Goal: Task Accomplishment & Management: Complete application form

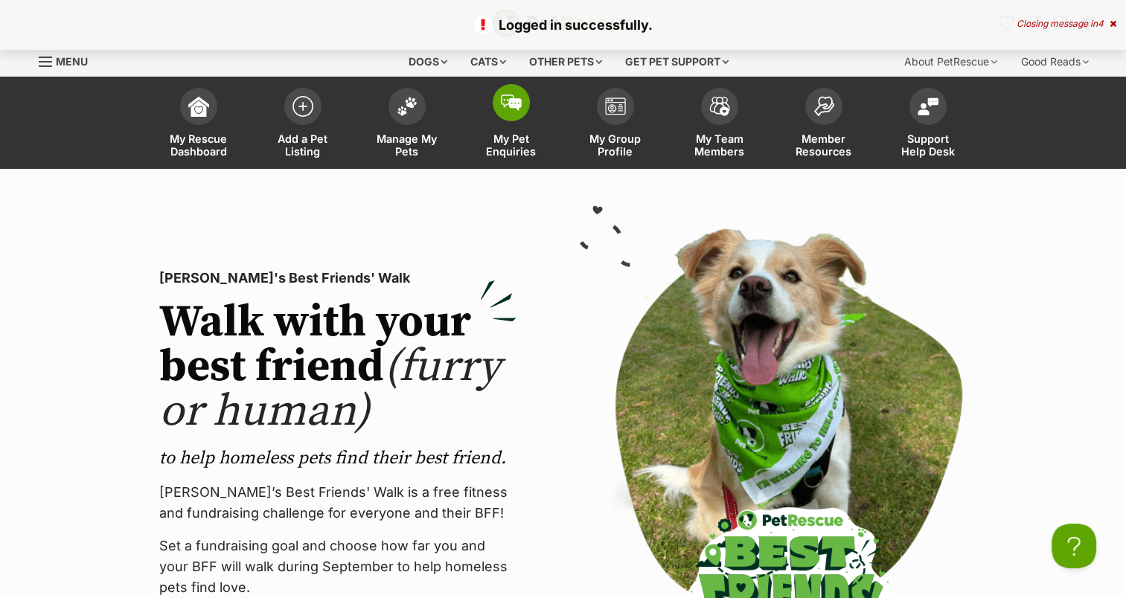
click at [510, 98] on img at bounding box center [511, 102] width 21 height 16
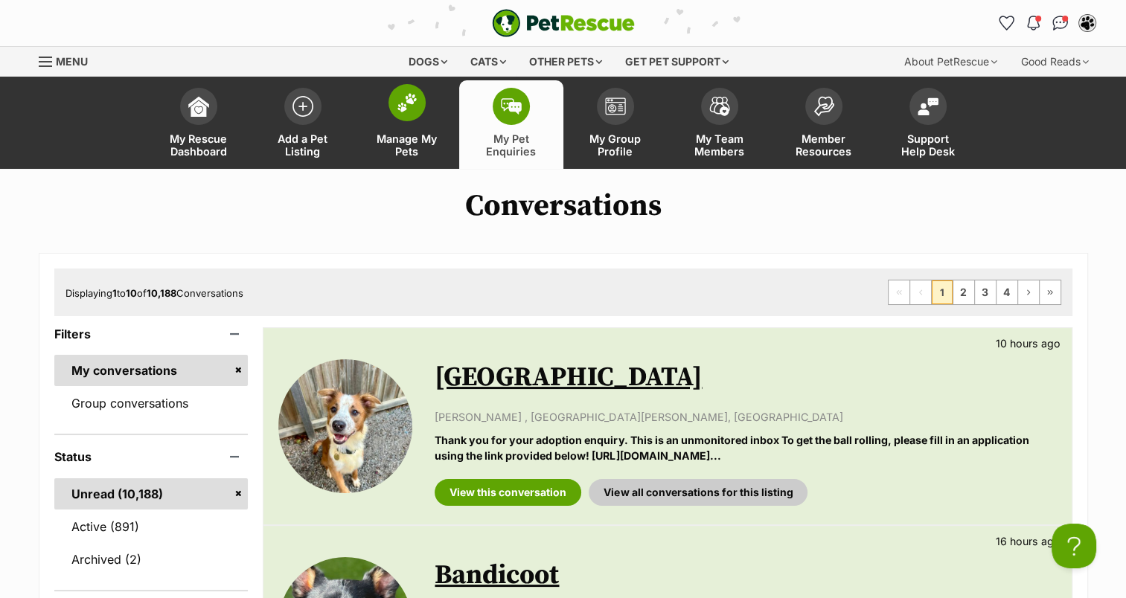
click at [405, 110] on img at bounding box center [407, 102] width 21 height 19
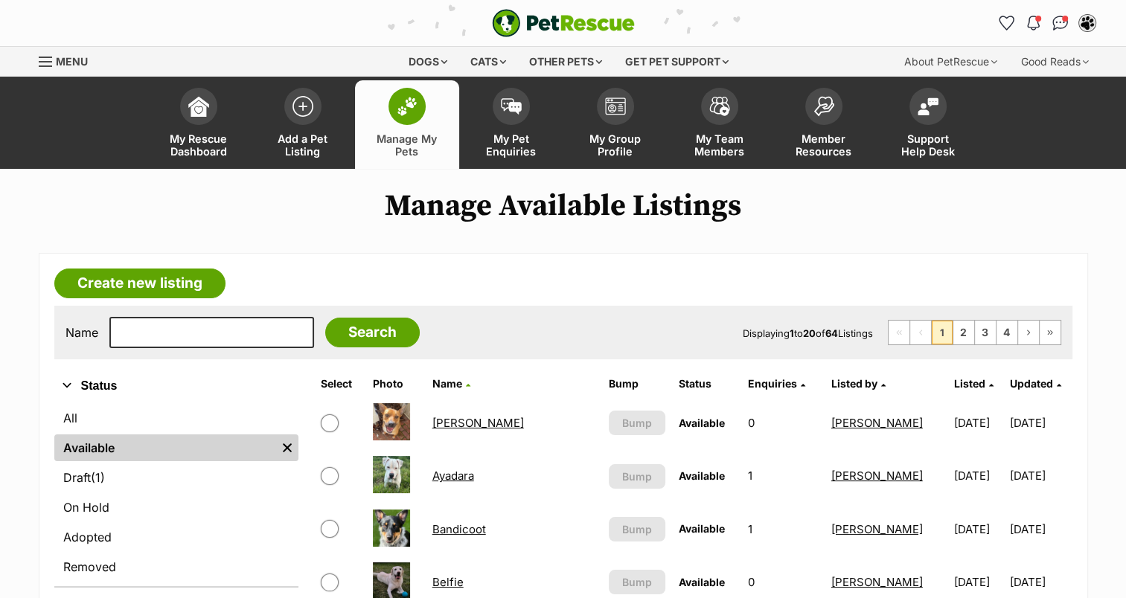
click at [466, 417] on link "Ashley Harriet" at bounding box center [478, 423] width 92 height 14
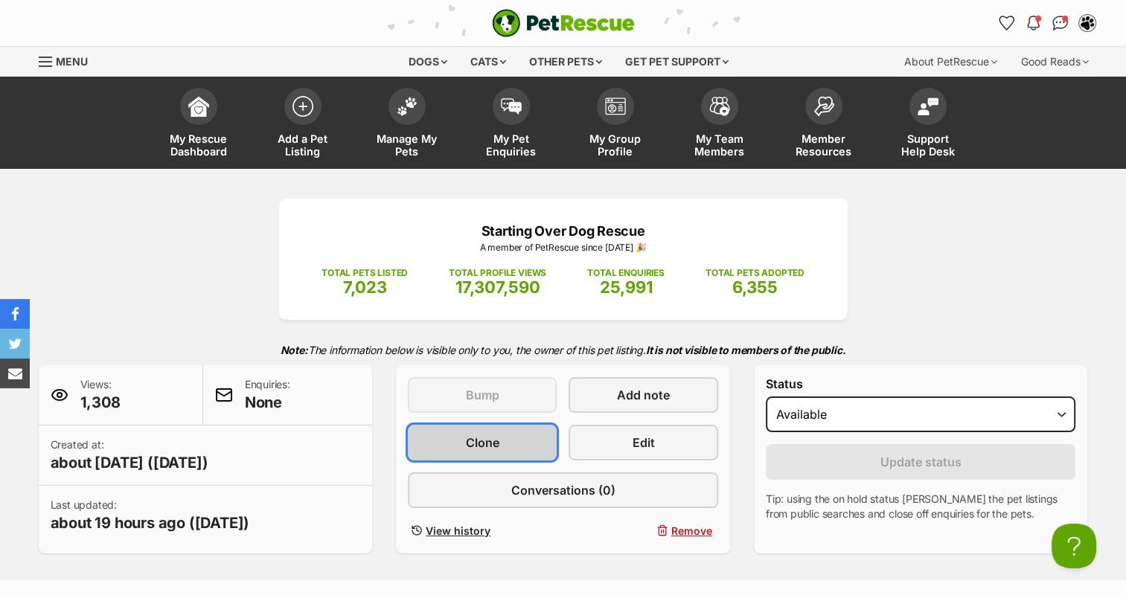
click at [478, 437] on span "Clone" at bounding box center [482, 443] width 33 height 18
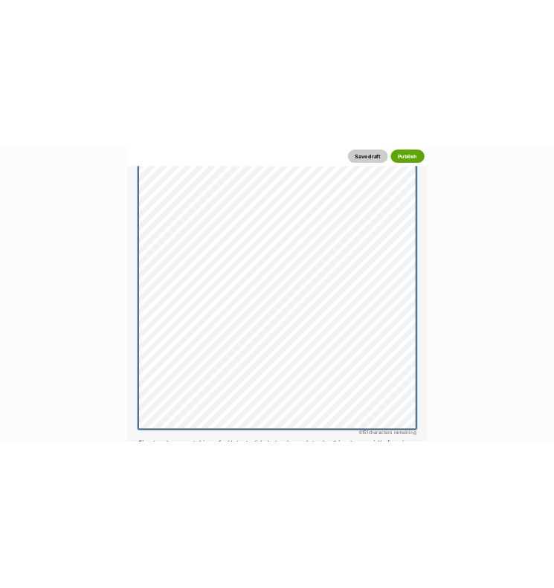
scroll to position [1076, 0]
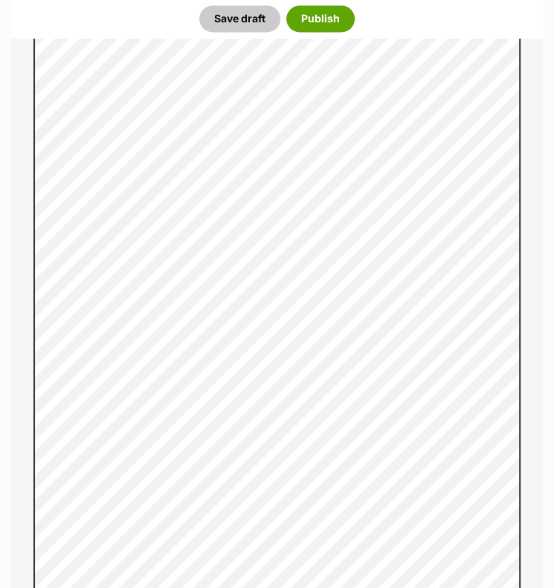
click at [538, 123] on div "About This Pet Name Henlo there, it looks like you might be using the pet name …" at bounding box center [277, 331] width 532 height 1662
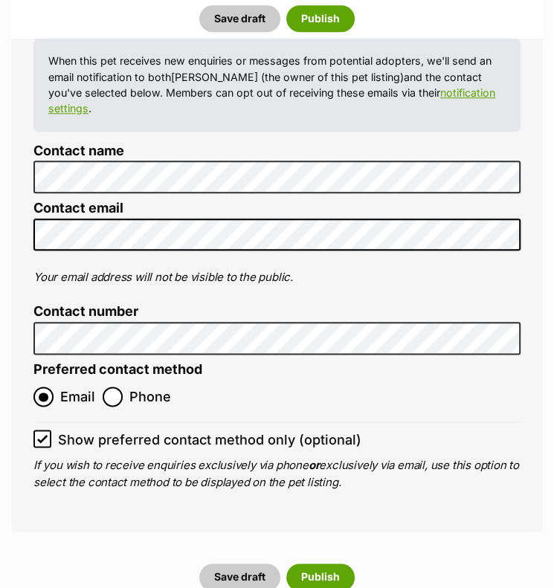
scroll to position [6218, 0]
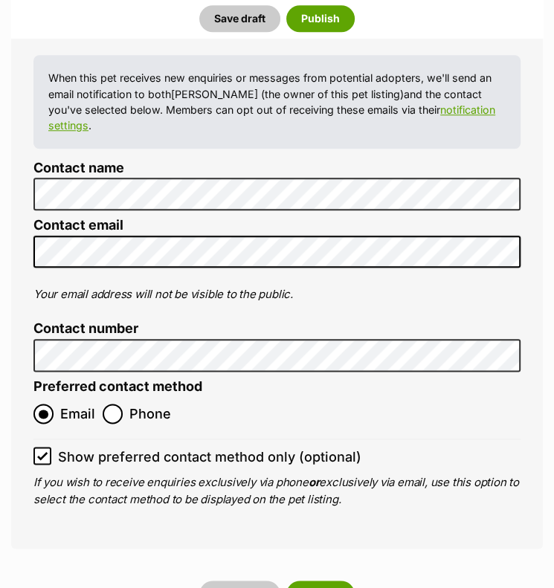
click at [193, 96] on ol "Contact details source Use the details from my group Use details of the listing…" at bounding box center [276, 232] width 487 height 553
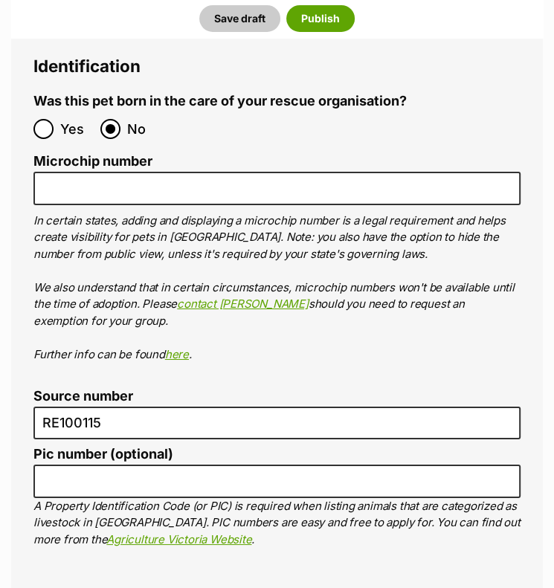
scroll to position [5265, 0]
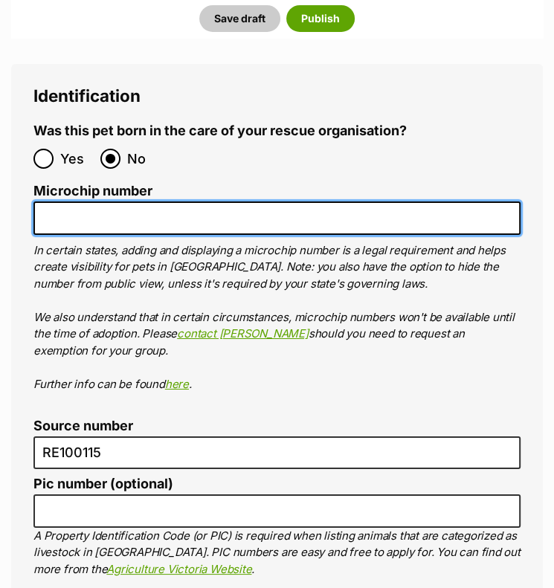
click at [45, 202] on input "Microchip number" at bounding box center [276, 218] width 487 height 33
paste input "953010100420606"
click at [68, 202] on input "953010100420606" at bounding box center [276, 218] width 487 height 33
type input "953010100420606"
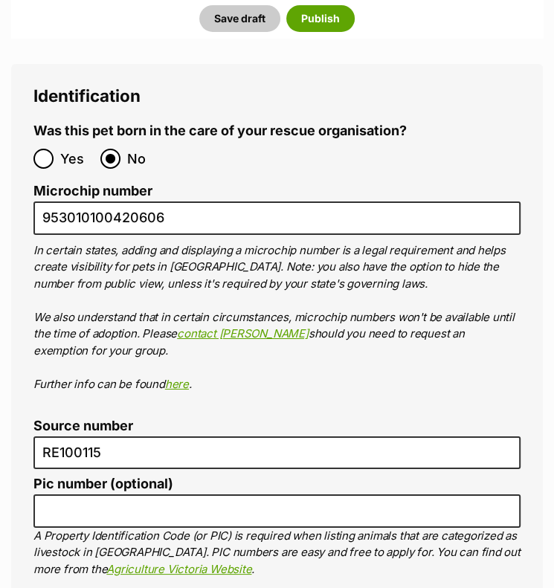
click at [473, 123] on fieldset "Was this pet born in the care of your rescue organisation? Yes No" at bounding box center [276, 149] width 487 height 53
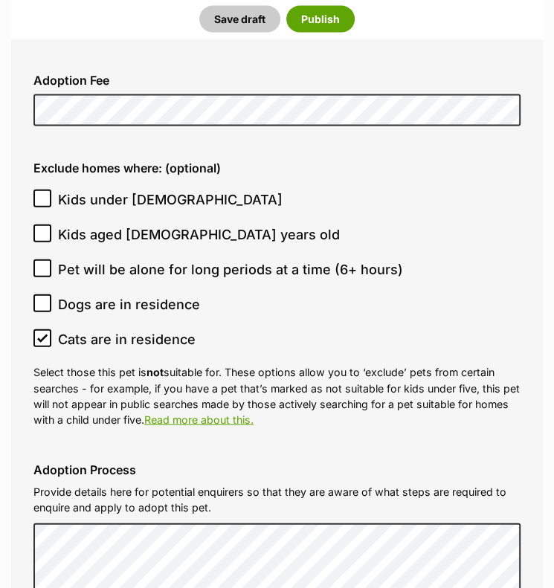
scroll to position [4313, 0]
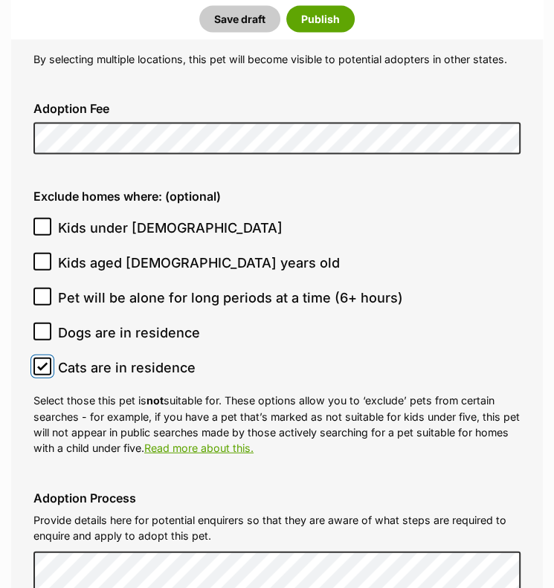
click at [49, 358] on input "Cats are in residence" at bounding box center [42, 367] width 18 height 18
checkbox input "false"
click at [541, 33] on div "Save draft Publish" at bounding box center [277, 18] width 532 height 39
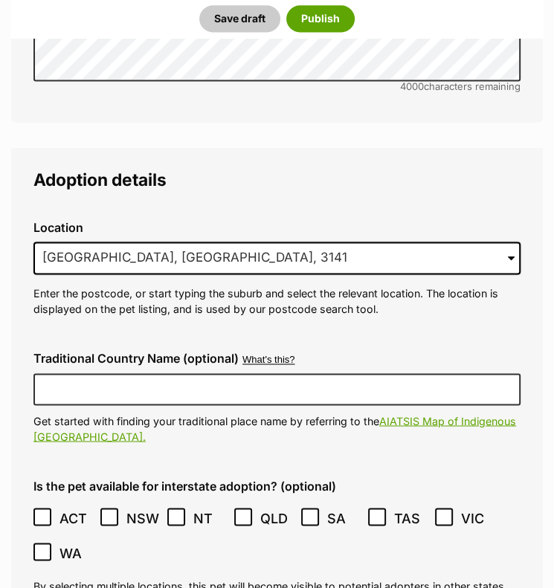
scroll to position [3778, 0]
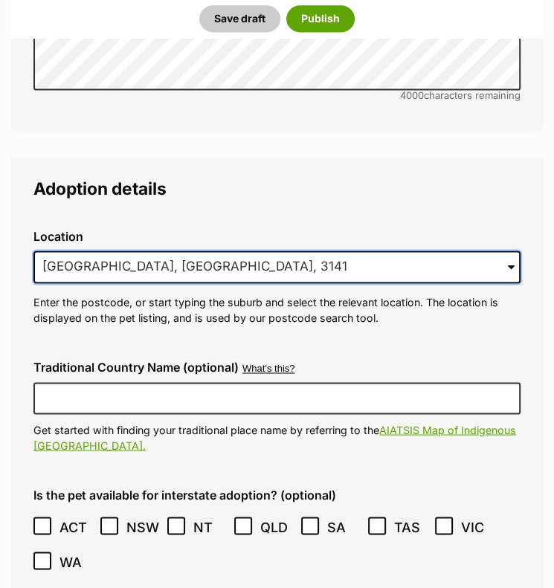
drag, startPoint x: 185, startPoint y: 225, endPoint x: -173, endPoint y: 158, distance: 363.9
click at [0, 158] on html "Skip to main content Log in to favourite this pet Log in Or sign up Search PetR…" at bounding box center [277, 330] width 554 height 8217
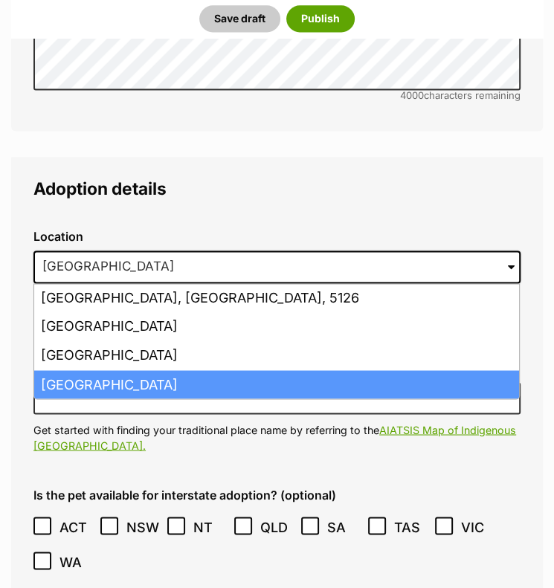
click at [83, 370] on li "Surrey Hills, Victoria, 3127" at bounding box center [276, 384] width 485 height 29
type input "Surrey Hills, Victoria, 3127"
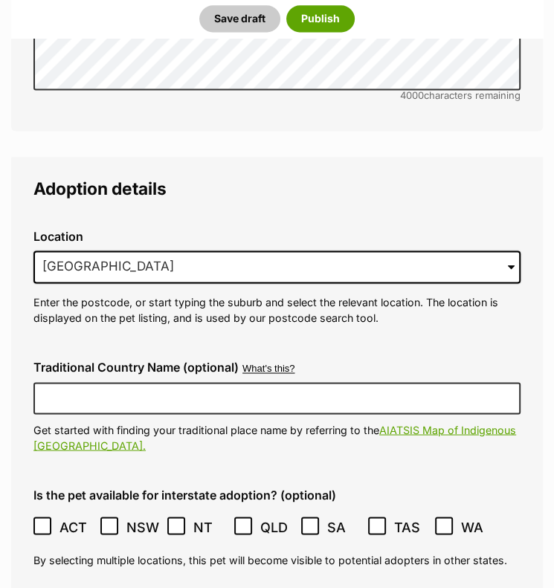
click at [270, 179] on legend "Adoption details" at bounding box center [276, 188] width 487 height 19
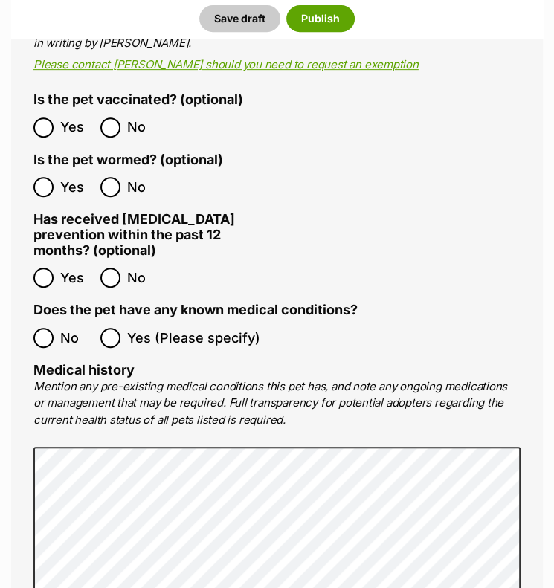
scroll to position [3063, 0]
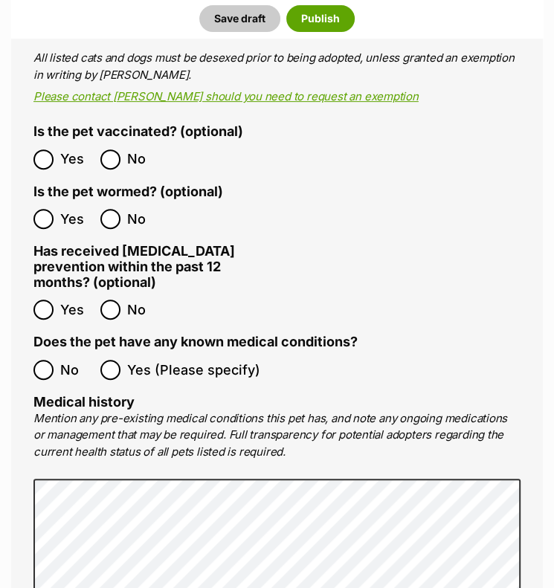
click at [370, 150] on ol "All listed pets must be vet checked and up to date with vaccinations, flea and …" at bounding box center [276, 377] width 487 height 878
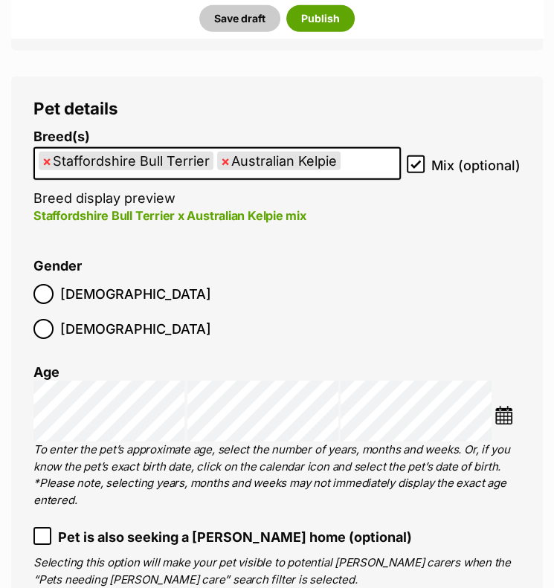
scroll to position [2171, 0]
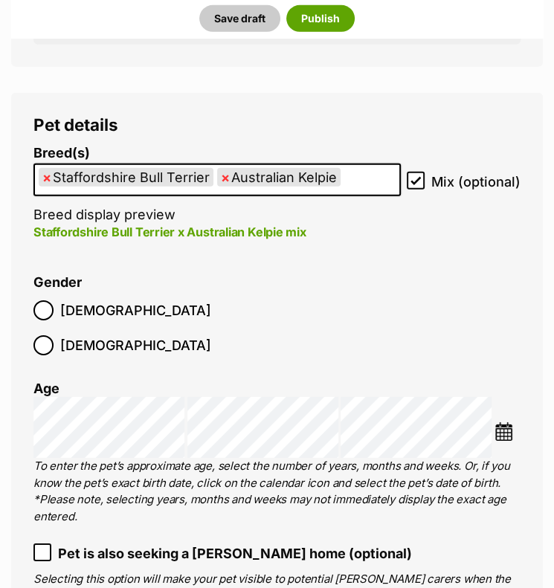
click at [514, 423] on li at bounding box center [508, 434] width 26 height 22
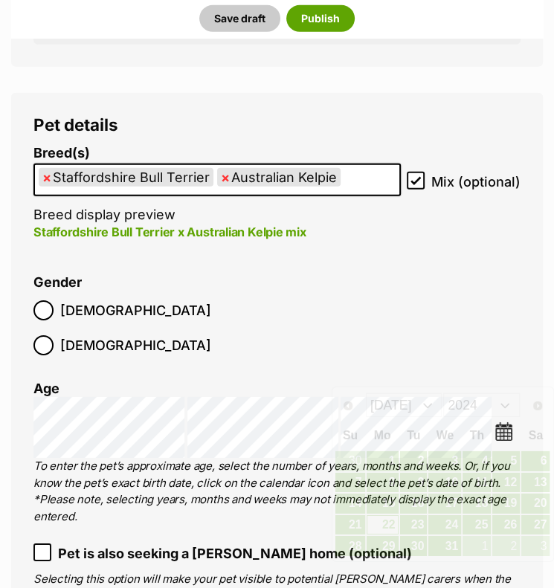
click at [500, 304] on li "Gender Male Female" at bounding box center [276, 319] width 487 height 88
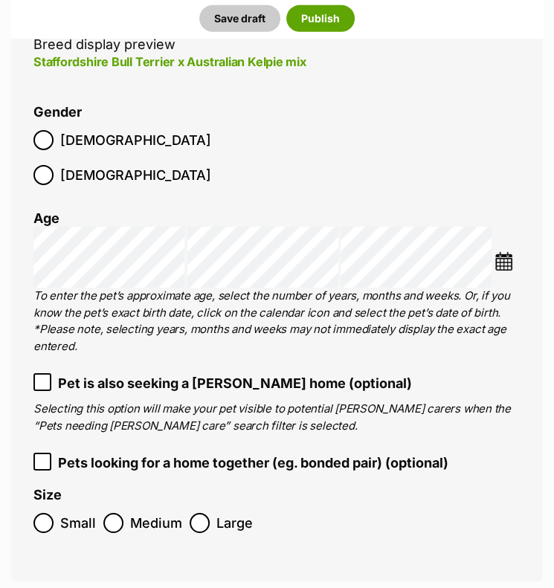
scroll to position [2349, 0]
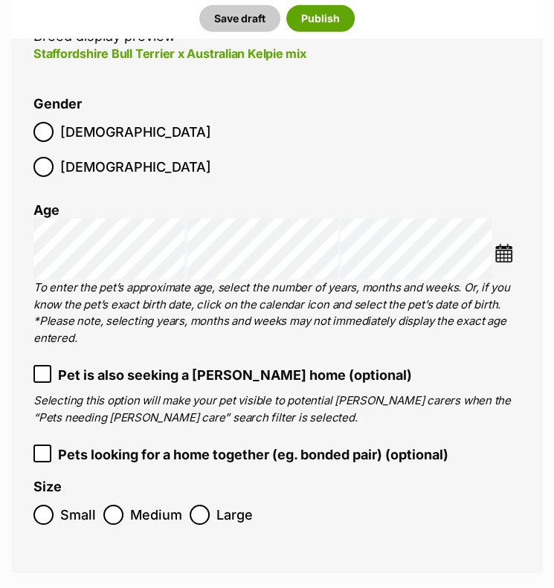
click at [506, 244] on img at bounding box center [504, 253] width 19 height 19
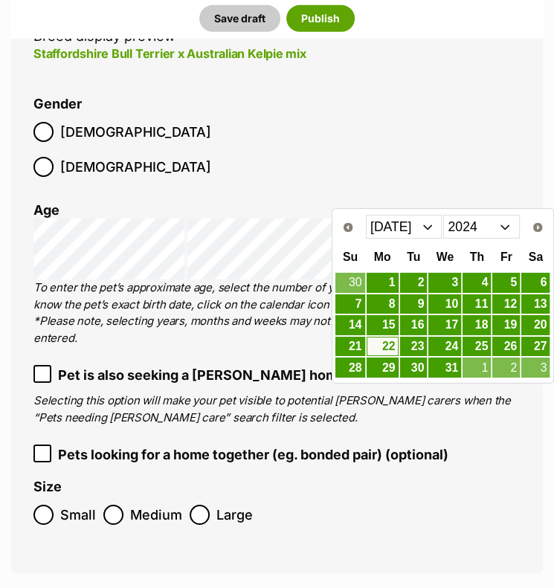
click at [508, 230] on select "2014 2015 2016 2017 2018 2019 2020 2021 2022 2023 2024 2025" at bounding box center [481, 227] width 77 height 24
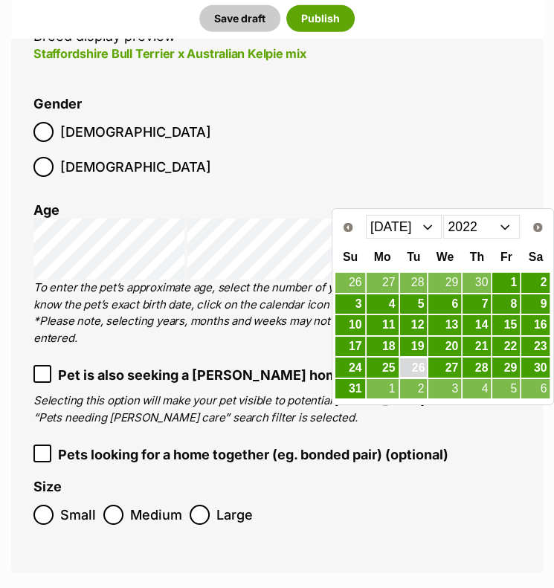
click at [420, 360] on link "26" at bounding box center [414, 368] width 28 height 19
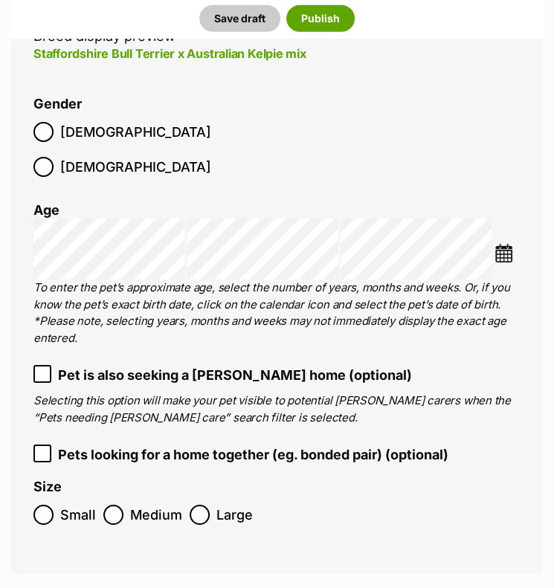
click at [278, 114] on li "Gender Male Female" at bounding box center [276, 141] width 487 height 88
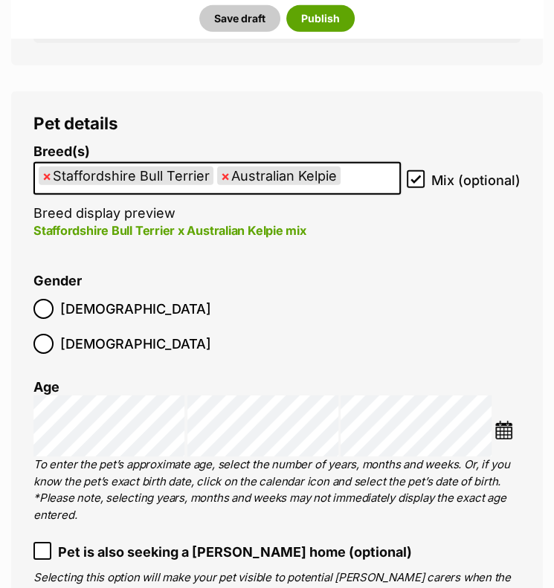
scroll to position [2111, 0]
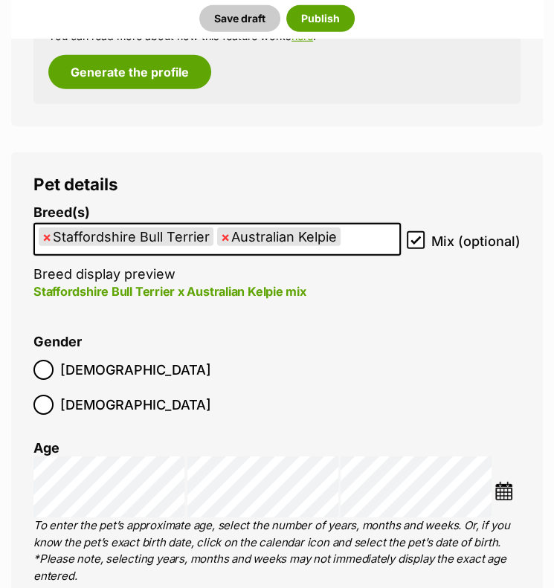
click at [48, 237] on span "×" at bounding box center [46, 237] width 9 height 19
select select "723"
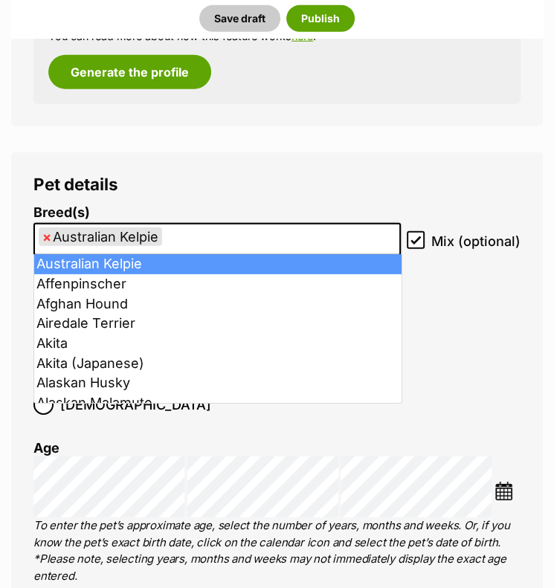
click at [238, 233] on ul "× Australian Kelpie" at bounding box center [217, 240] width 365 height 31
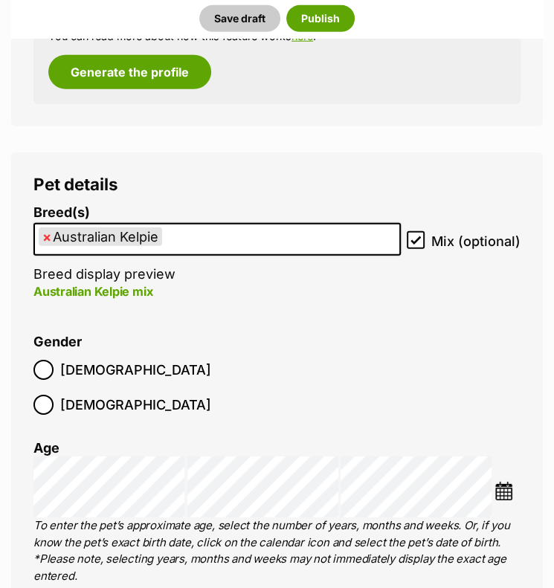
click at [238, 233] on ul "× Australian Kelpie" at bounding box center [217, 240] width 365 height 31
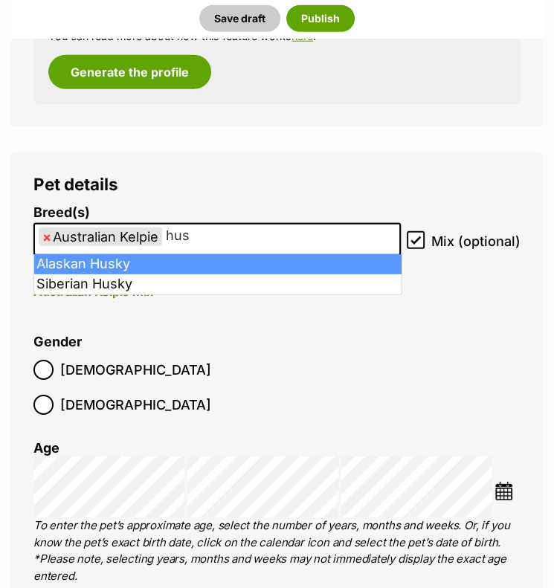
type input "hus"
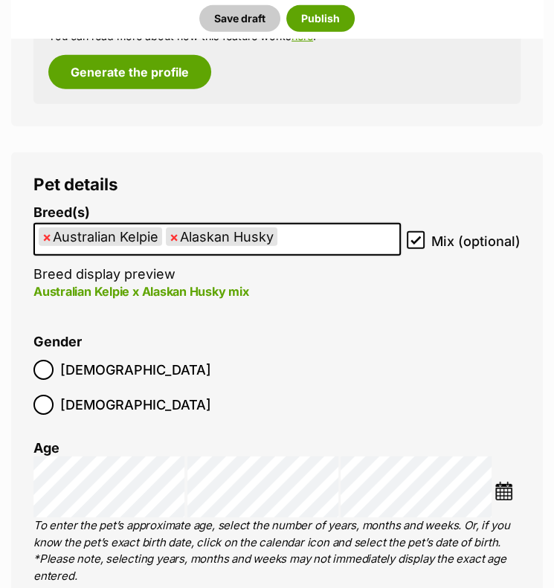
scroll to position [16, 0]
click at [289, 191] on legend "Pet details" at bounding box center [276, 184] width 487 height 19
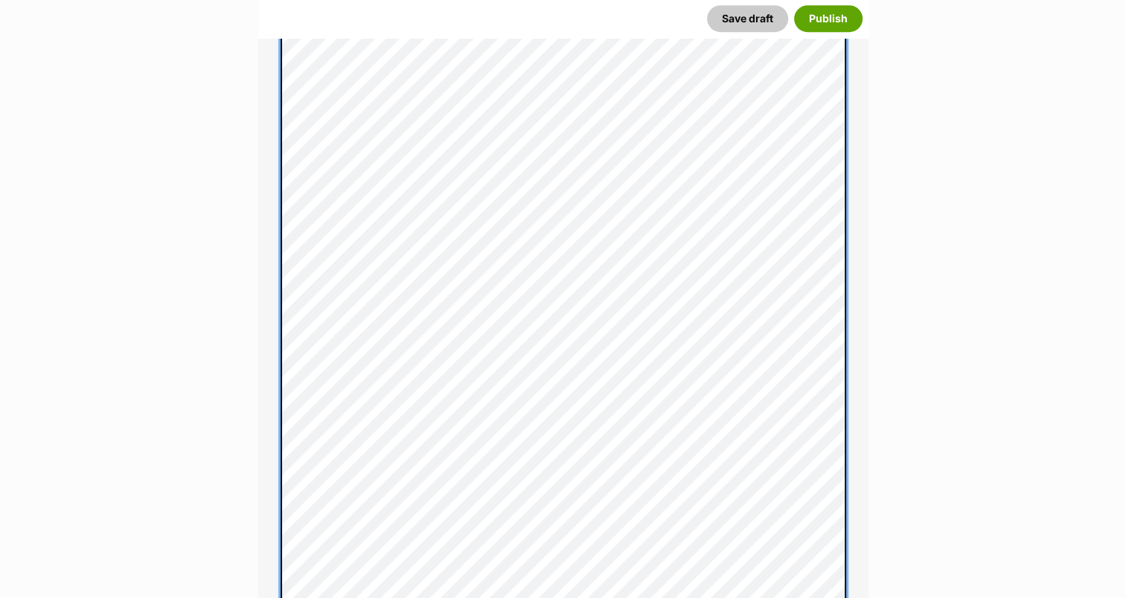
scroll to position [439, 0]
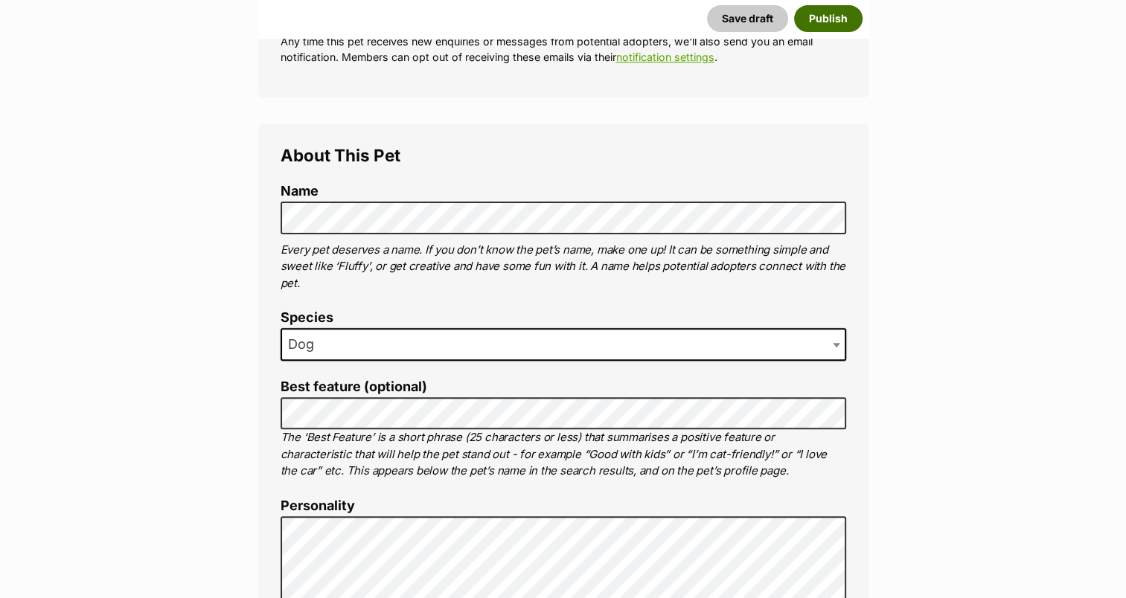
click at [835, 18] on button "Publish" at bounding box center [828, 18] width 68 height 27
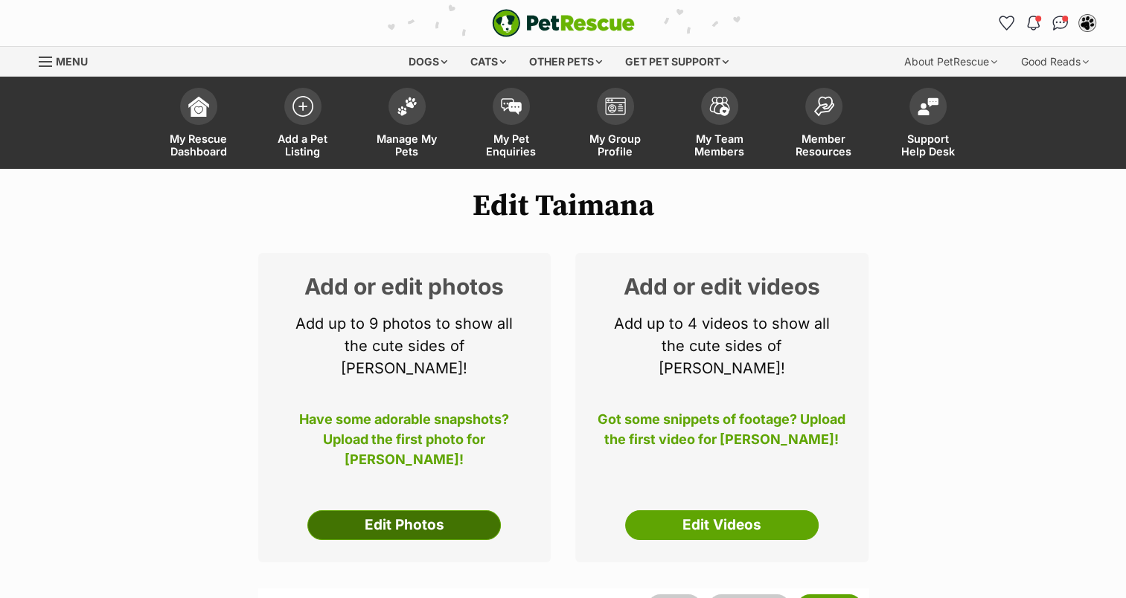
click at [393, 510] on link "Edit Photos" at bounding box center [403, 525] width 193 height 30
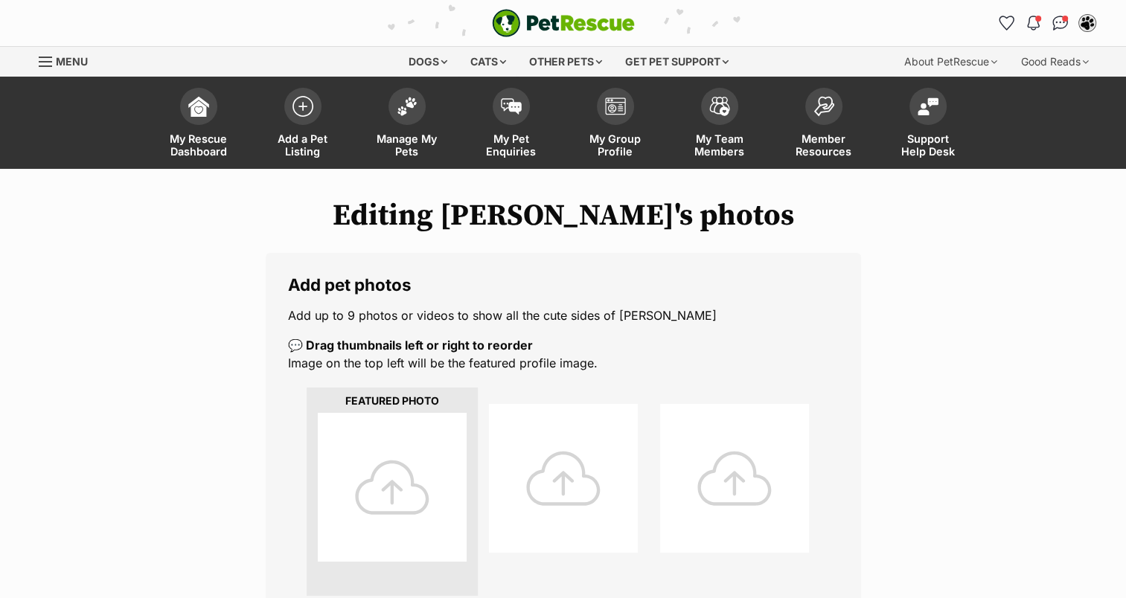
scroll to position [523, 0]
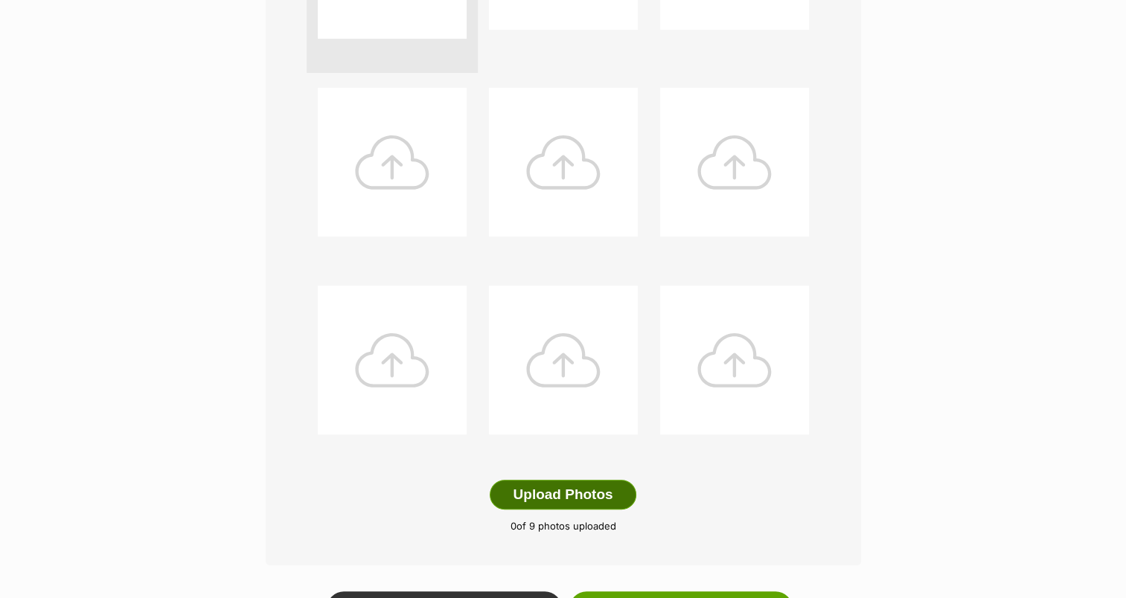
click at [563, 491] on button "Upload Photos" at bounding box center [562, 495] width 146 height 30
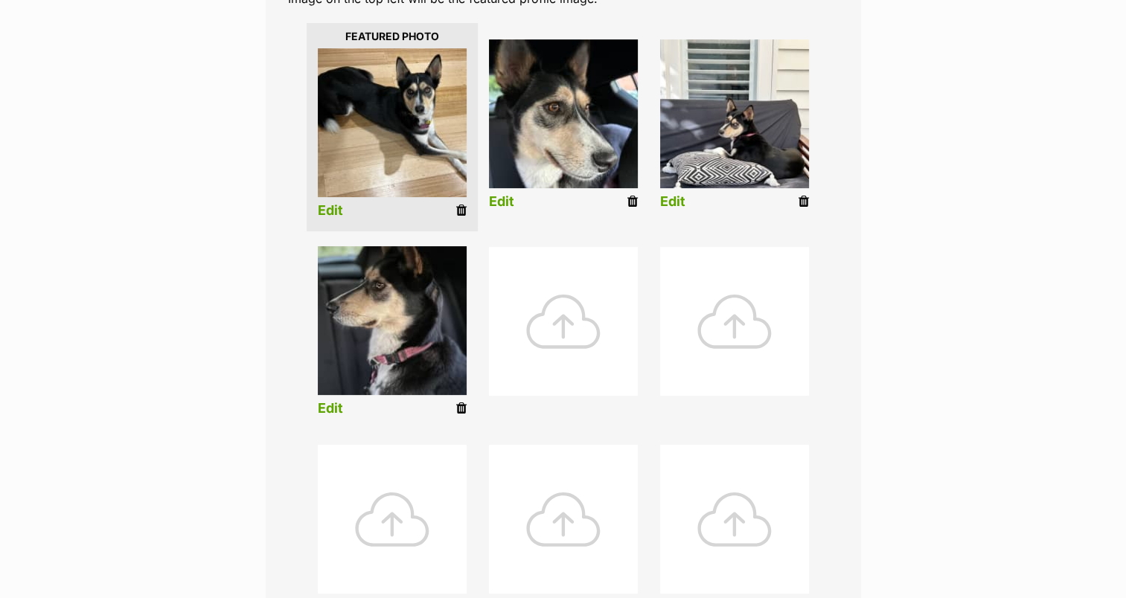
scroll to position [295, 0]
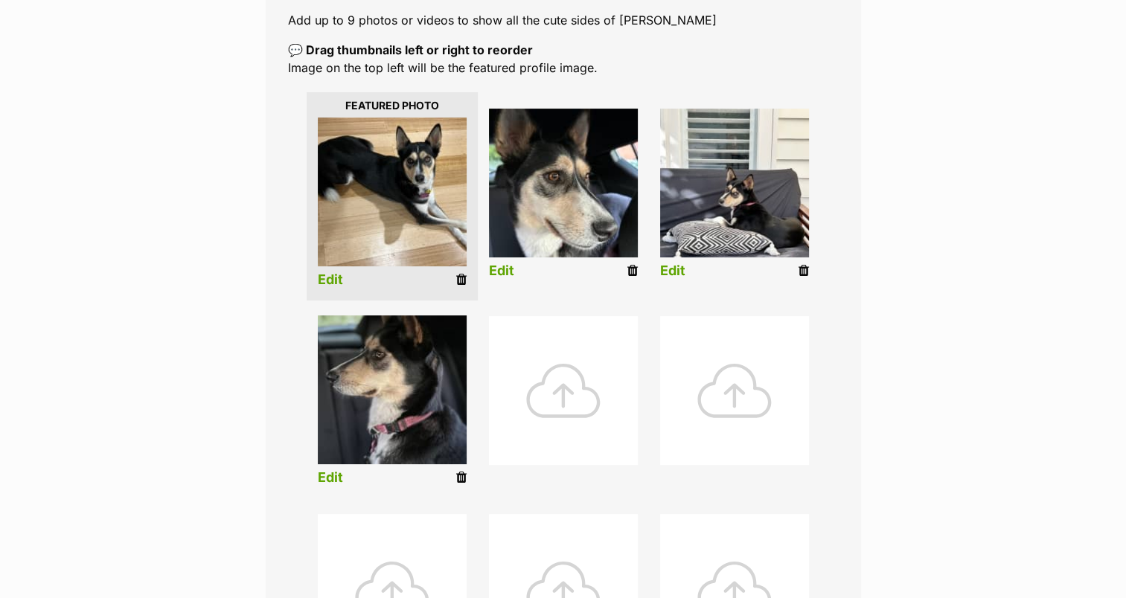
click at [327, 278] on link "Edit" at bounding box center [330, 280] width 25 height 16
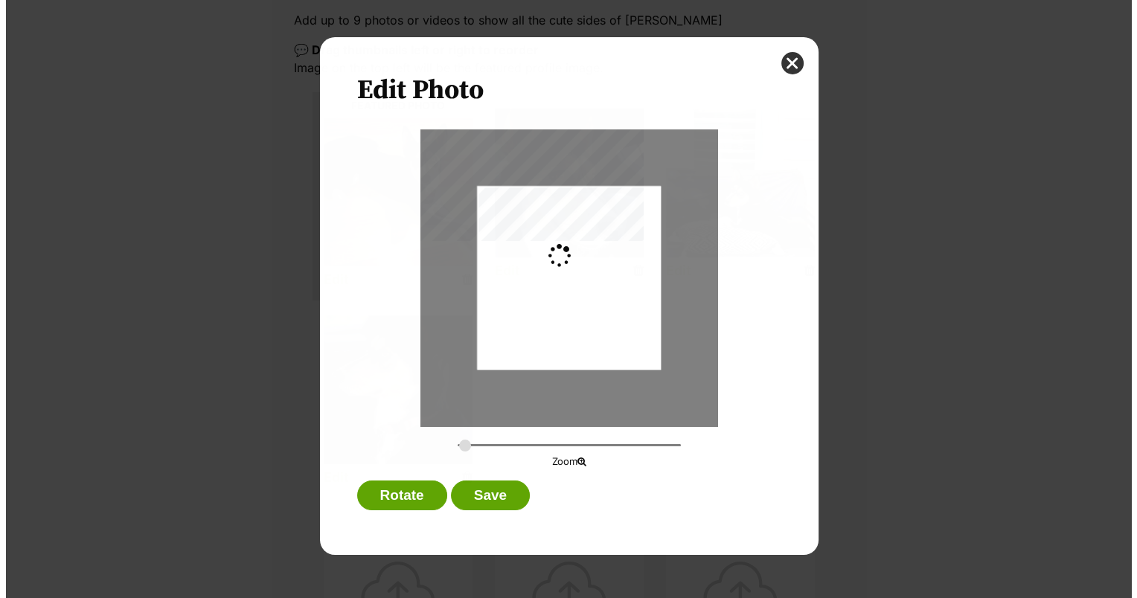
scroll to position [0, 0]
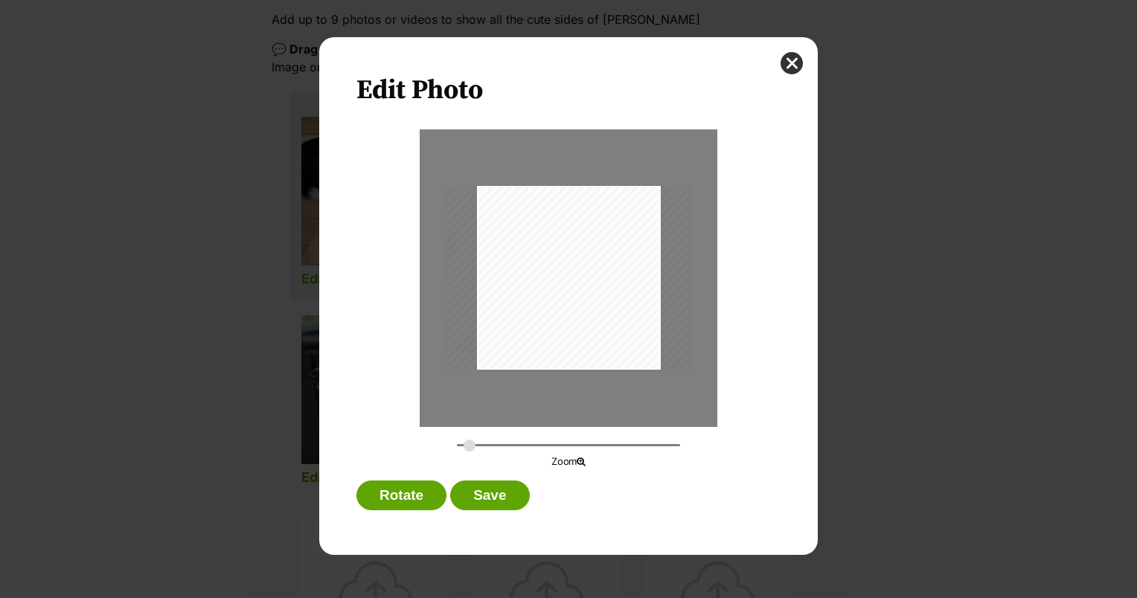
type input "0.4428"
drag, startPoint x: 559, startPoint y: 251, endPoint x: 521, endPoint y: 265, distance: 40.2
click at [521, 265] on div "Dialog Window - Close (Press escape to close)" at bounding box center [530, 291] width 297 height 222
click at [507, 485] on button "Save" at bounding box center [489, 496] width 79 height 30
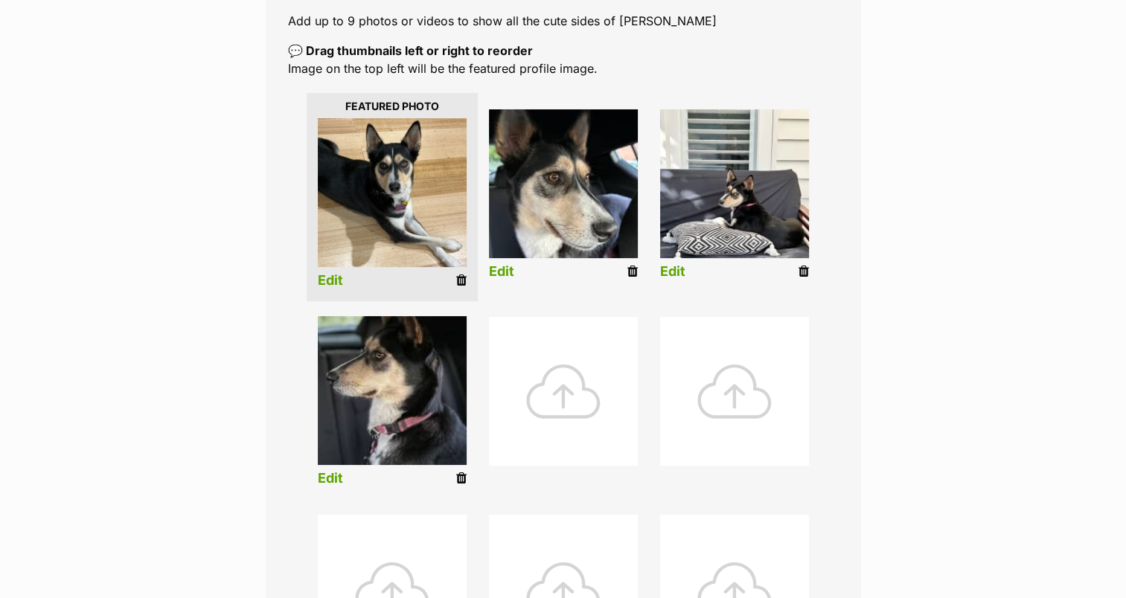
scroll to position [818, 0]
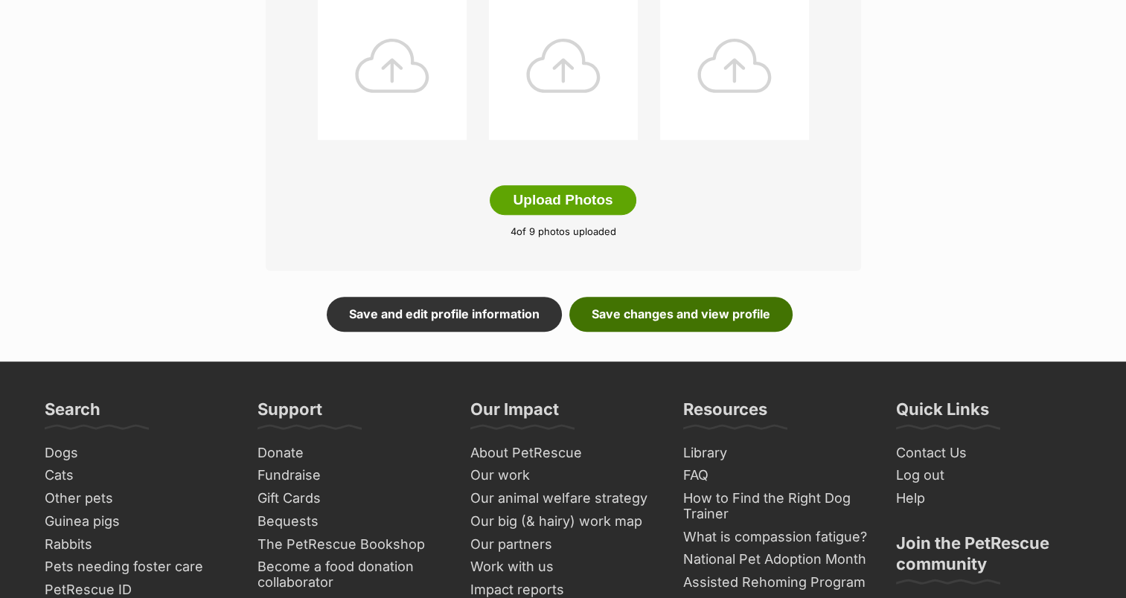
click at [671, 308] on link "Save changes and view profile" at bounding box center [680, 314] width 223 height 34
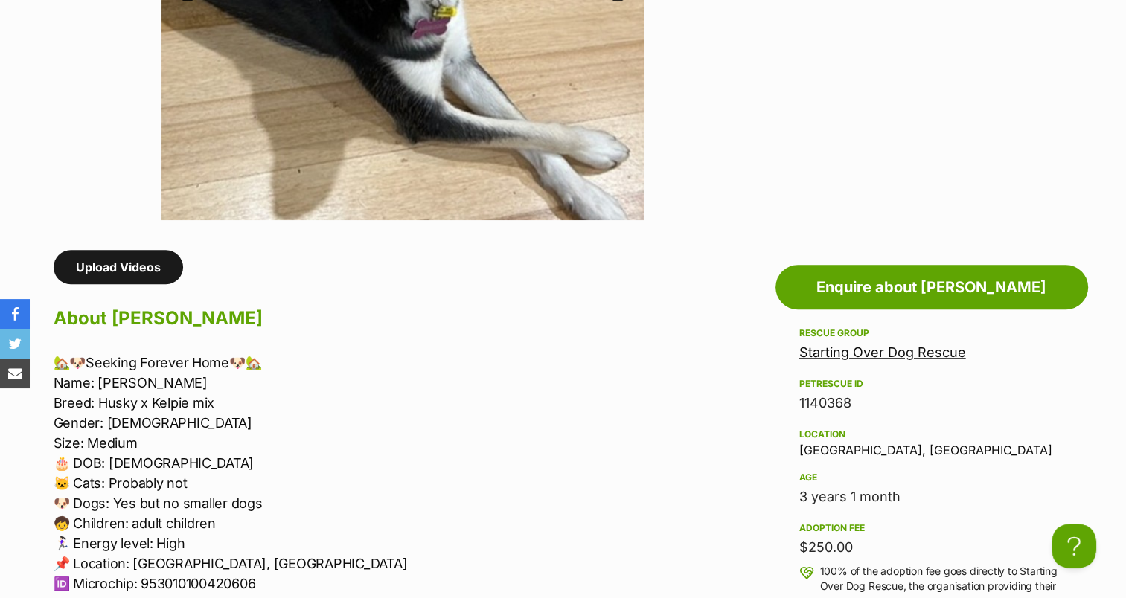
click at [118, 263] on link "Upload Videos" at bounding box center [118, 267] width 129 height 34
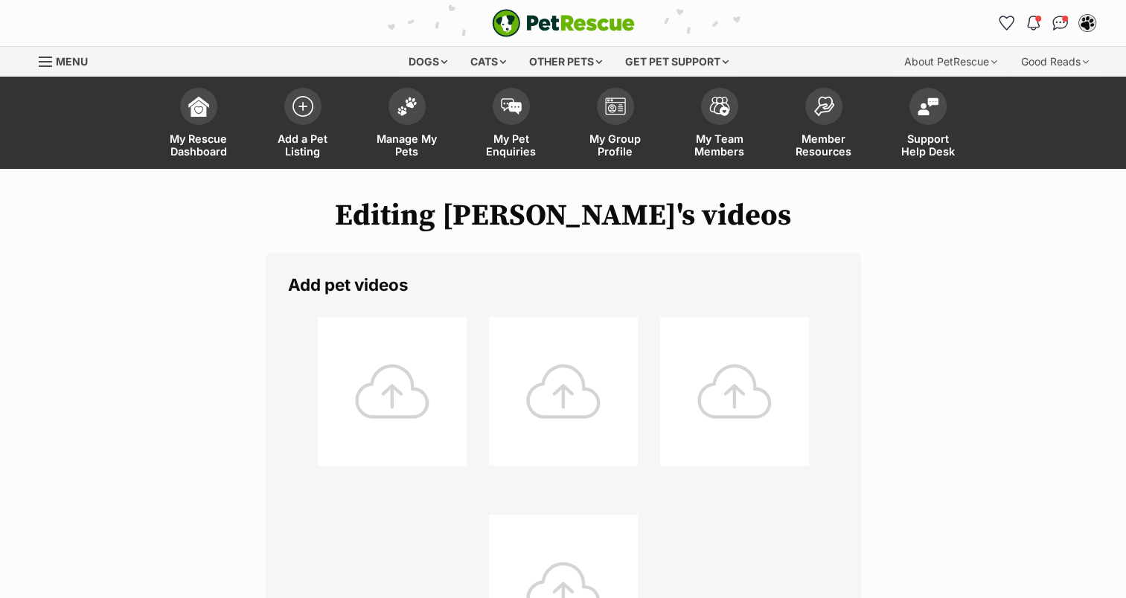
scroll to position [523, 0]
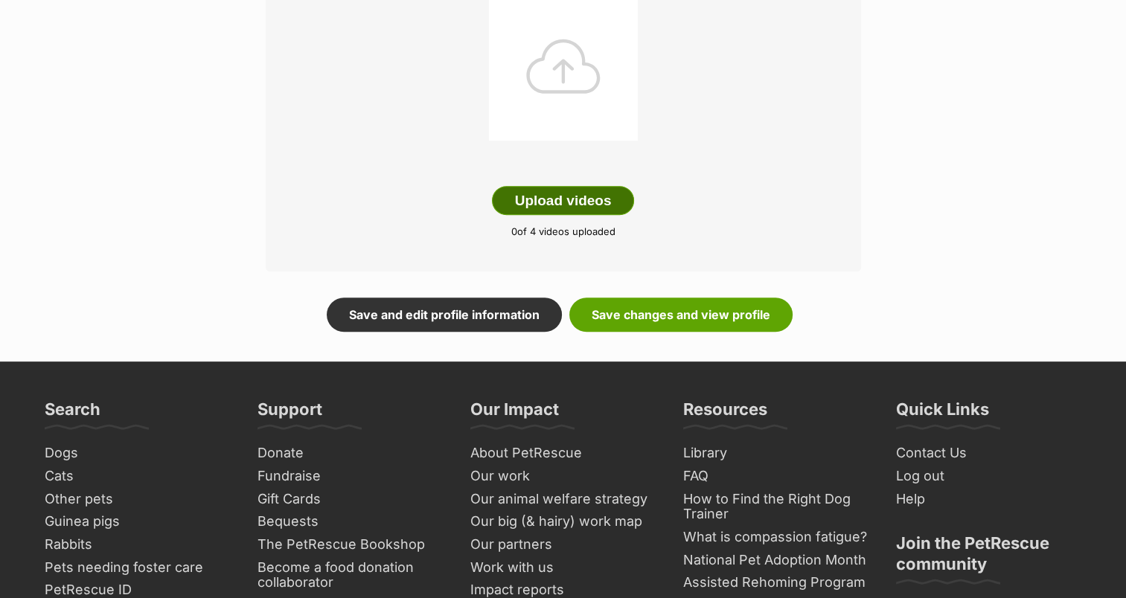
click at [567, 192] on button "Upload videos" at bounding box center [563, 201] width 143 height 30
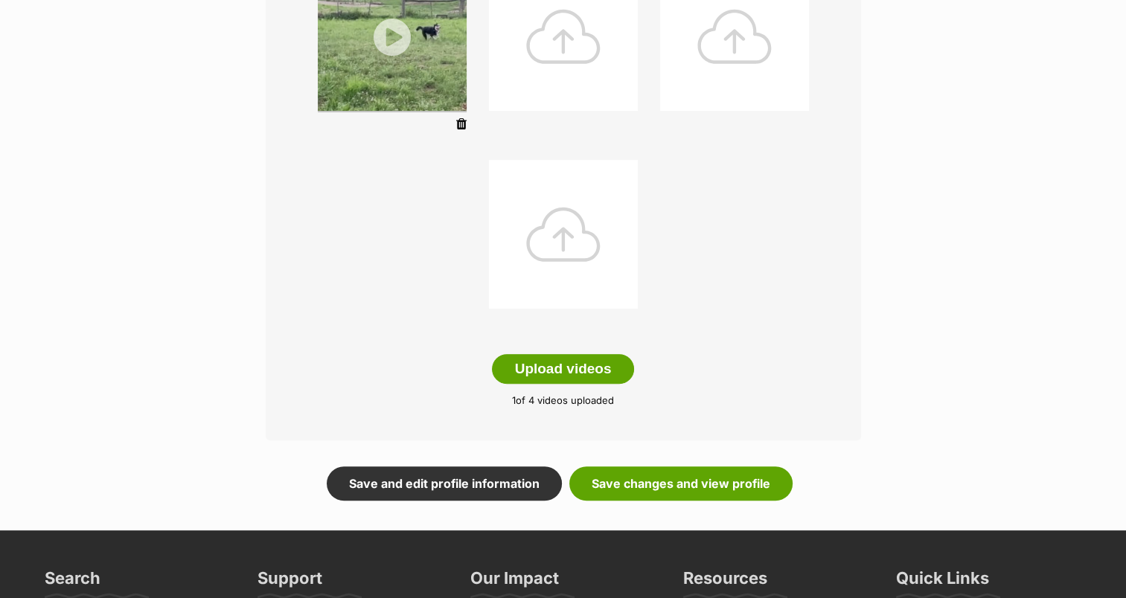
scroll to position [295, 0]
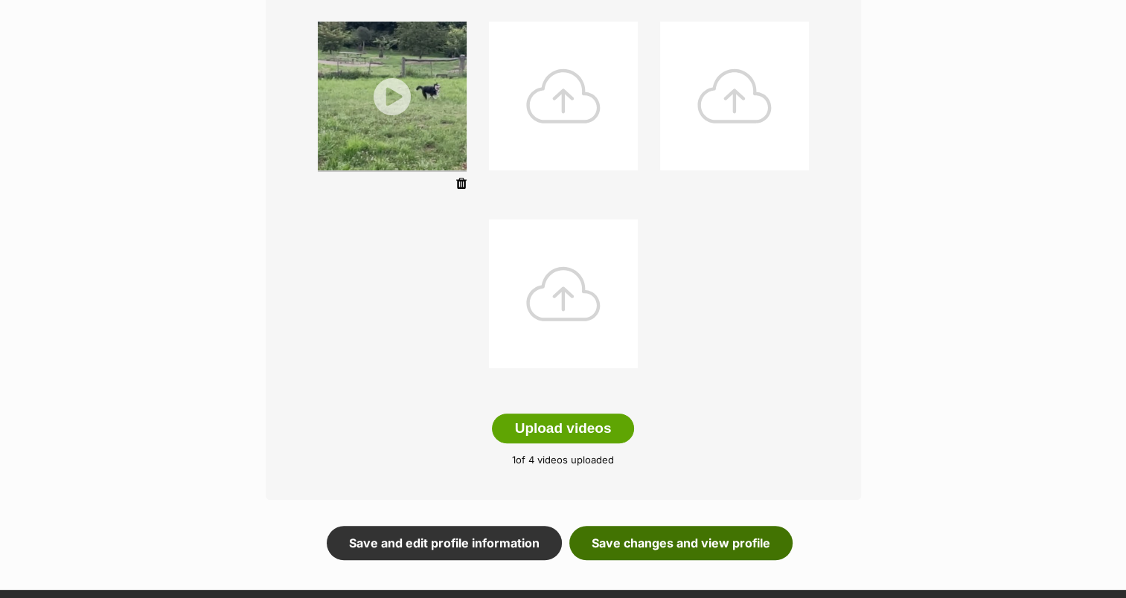
click at [694, 528] on link "Save changes and view profile" at bounding box center [680, 543] width 223 height 34
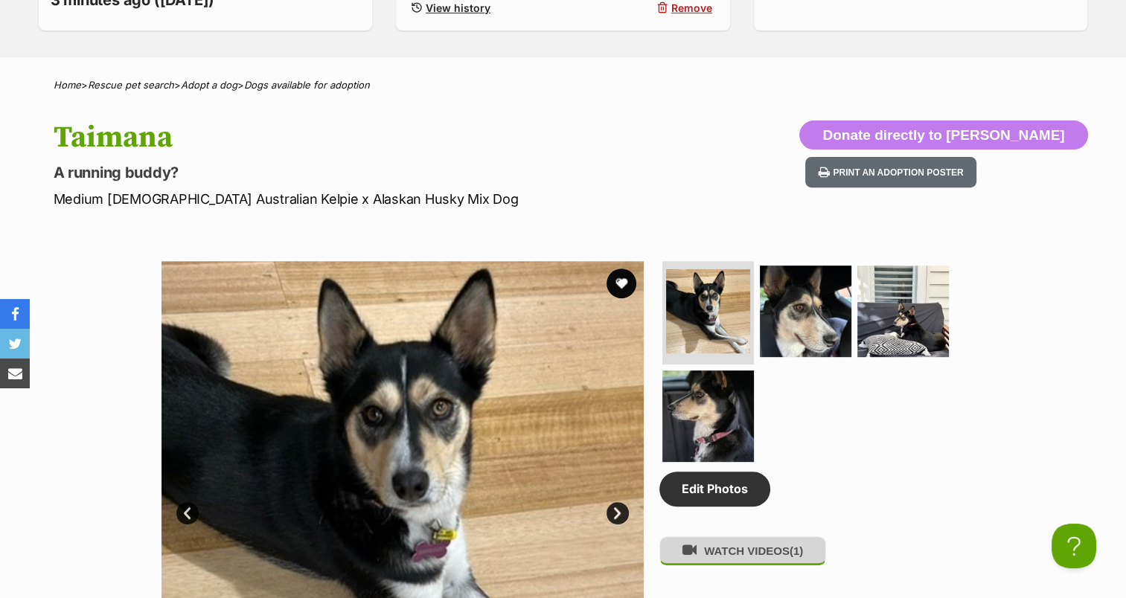
click at [742, 562] on button "WATCH VIDEOS (1)" at bounding box center [742, 550] width 167 height 29
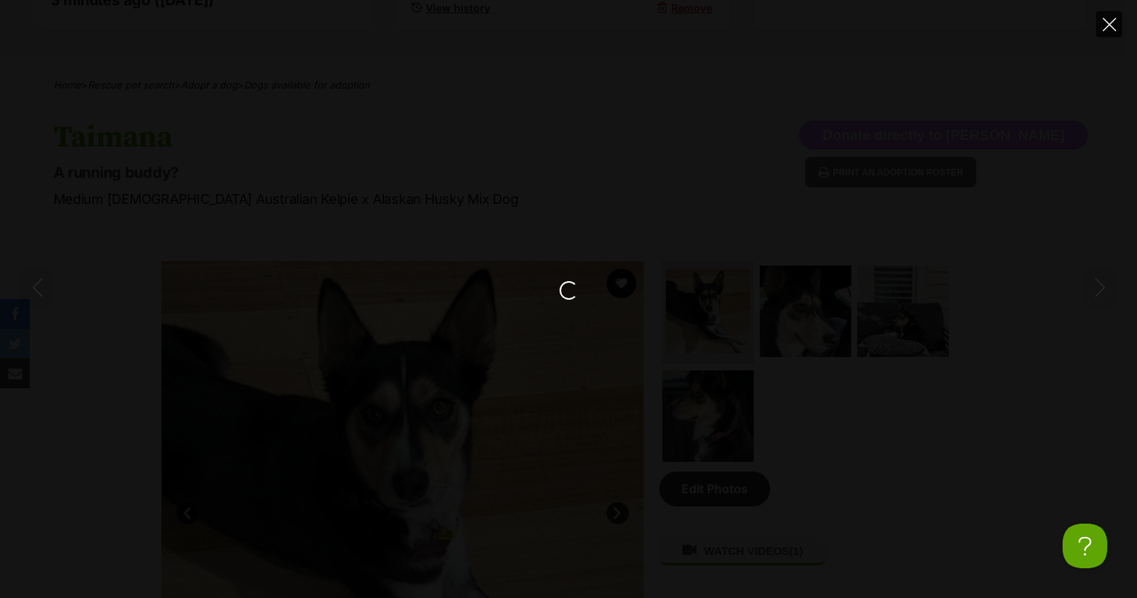
click at [1103, 26] on icon "Close" at bounding box center [1108, 24] width 13 height 13
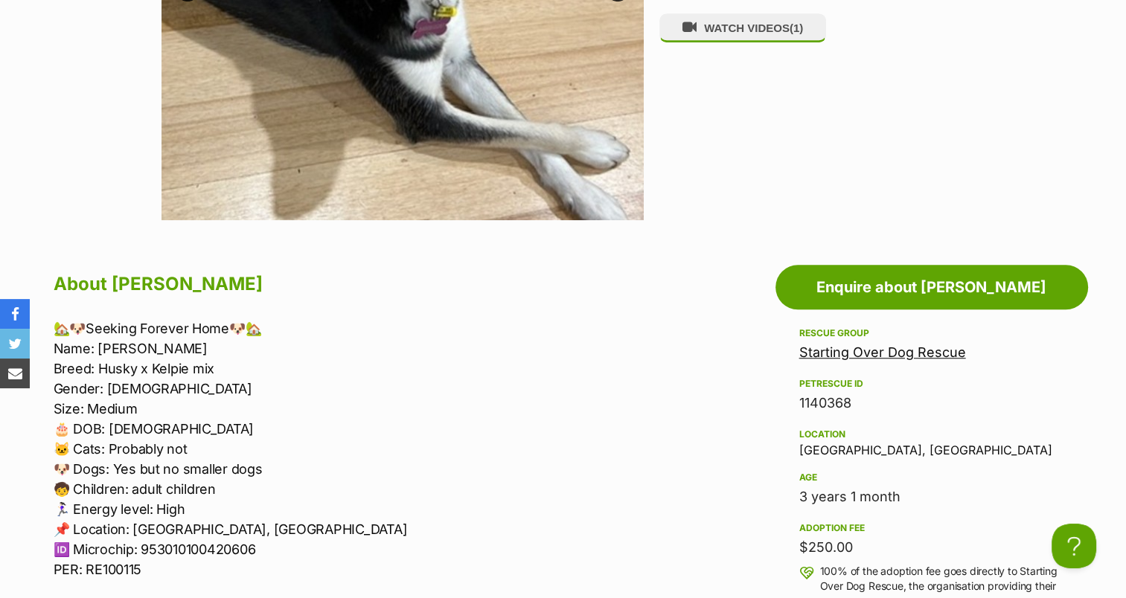
scroll to position [523, 0]
